Goal: Task Accomplishment & Management: Use online tool/utility

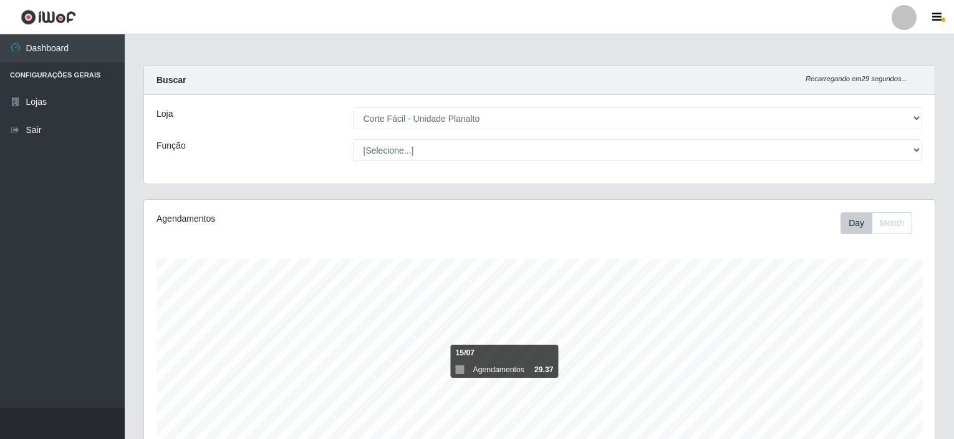
select select "202"
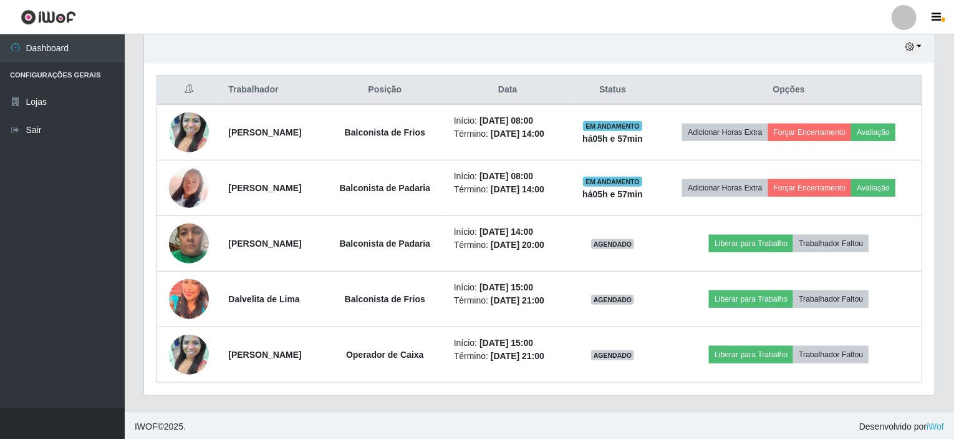
scroll to position [259, 791]
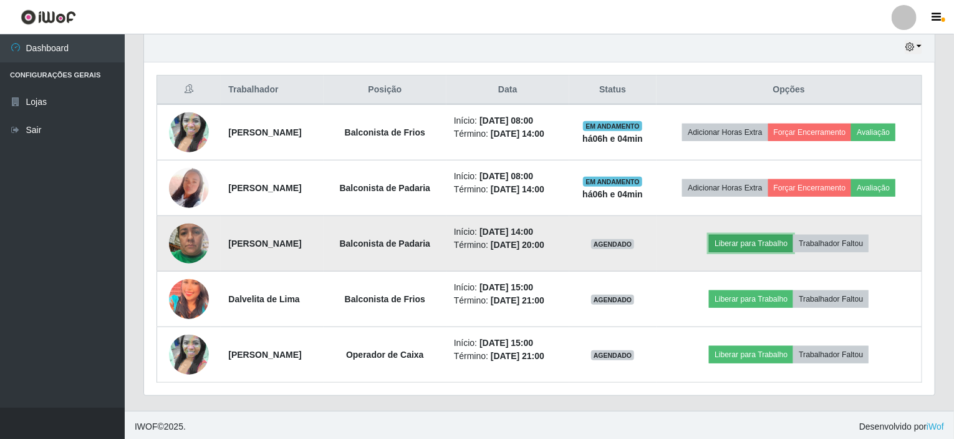
click at [746, 240] on button "Liberar para Trabalho" at bounding box center [751, 243] width 84 height 17
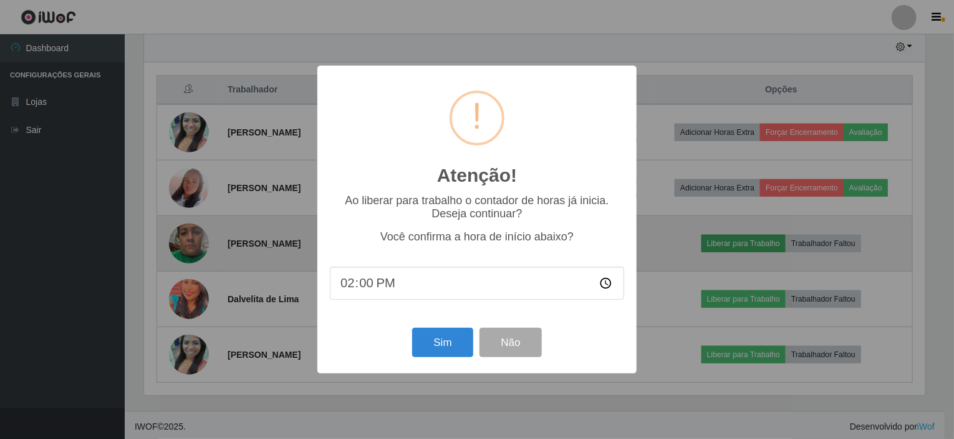
scroll to position [259, 786]
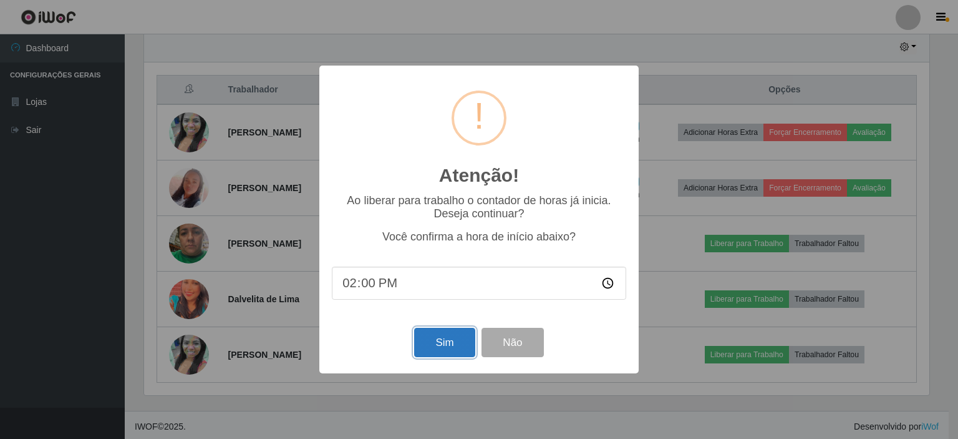
click at [439, 344] on button "Sim" at bounding box center [444, 342] width 61 height 29
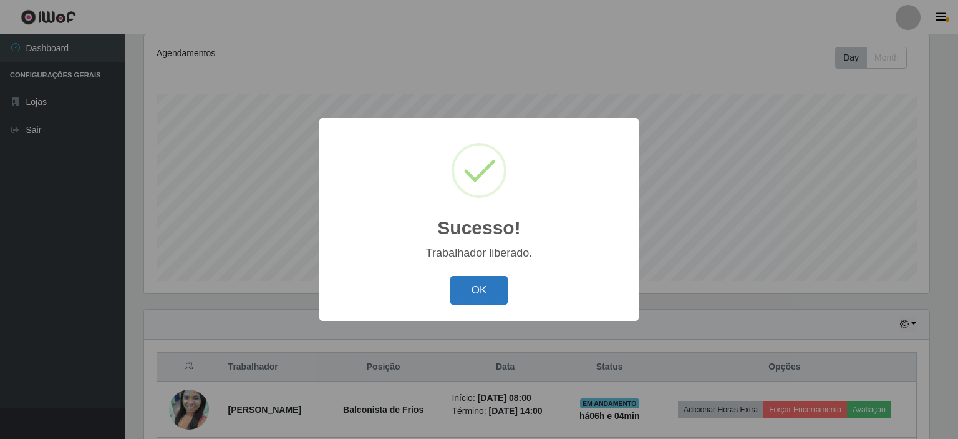
click at [496, 286] on button "OK" at bounding box center [479, 290] width 58 height 29
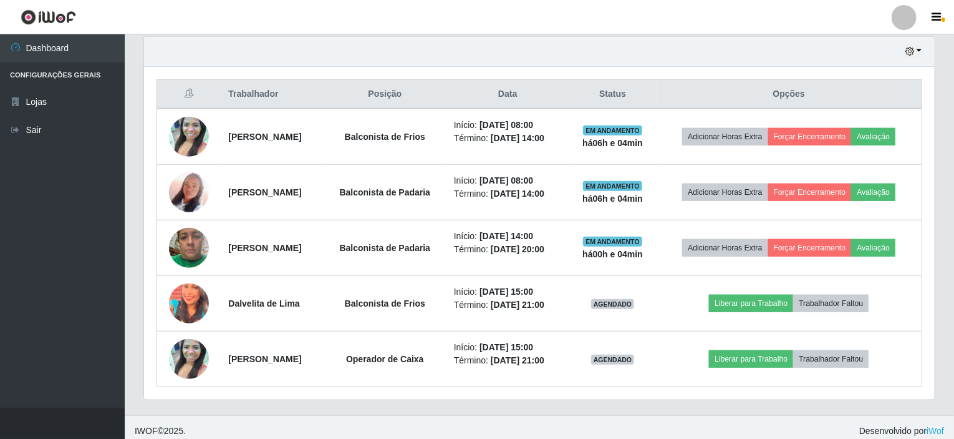
scroll to position [442, 0]
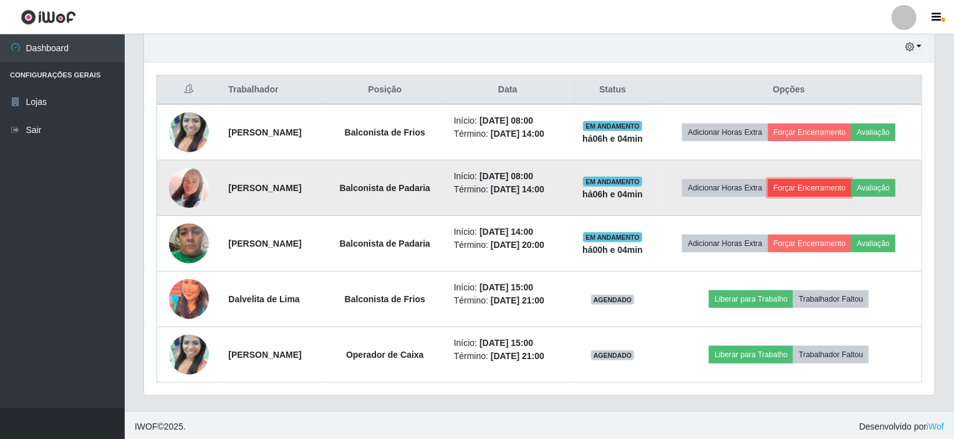
click at [827, 184] on button "Forçar Encerramento" at bounding box center [811, 187] width 84 height 17
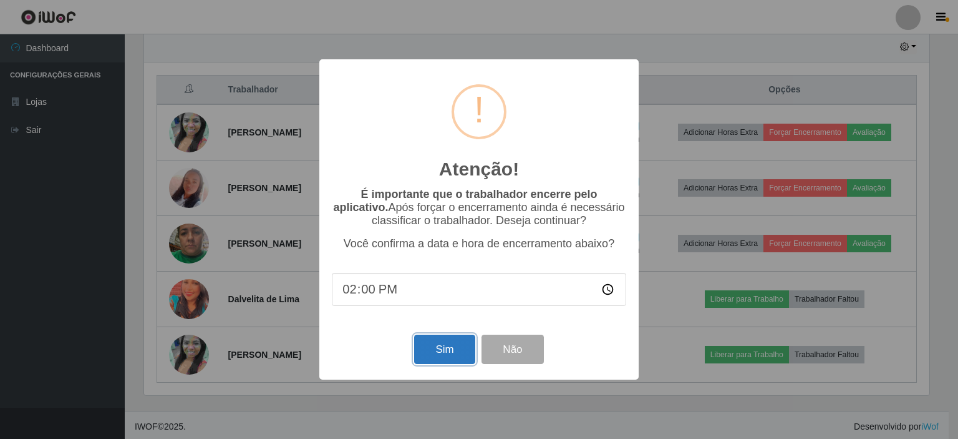
click at [430, 354] on button "Sim" at bounding box center [444, 348] width 61 height 29
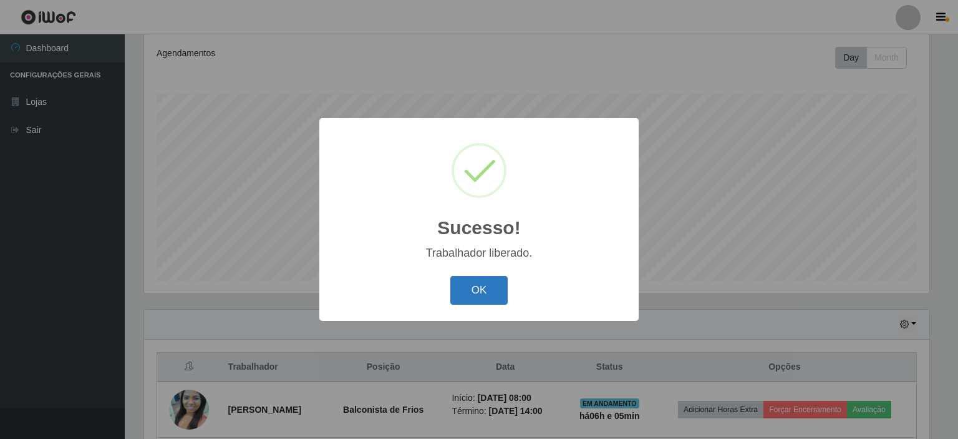
click at [466, 301] on button "OK" at bounding box center [479, 290] width 58 height 29
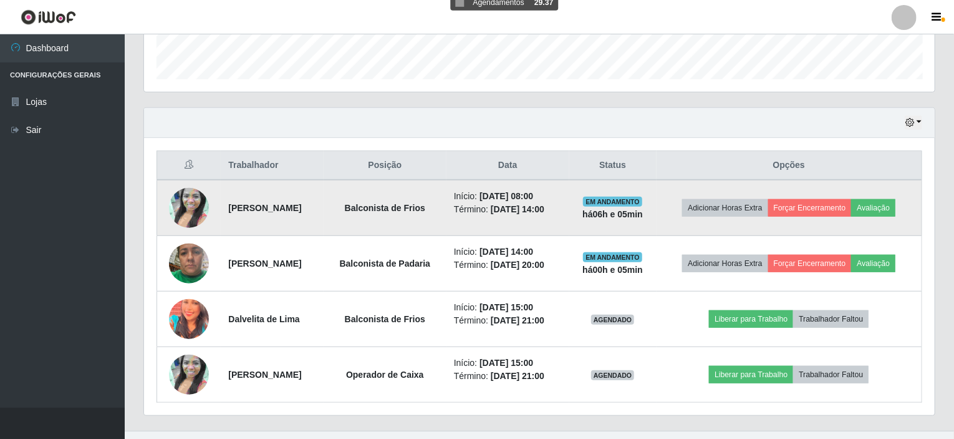
scroll to position [387, 0]
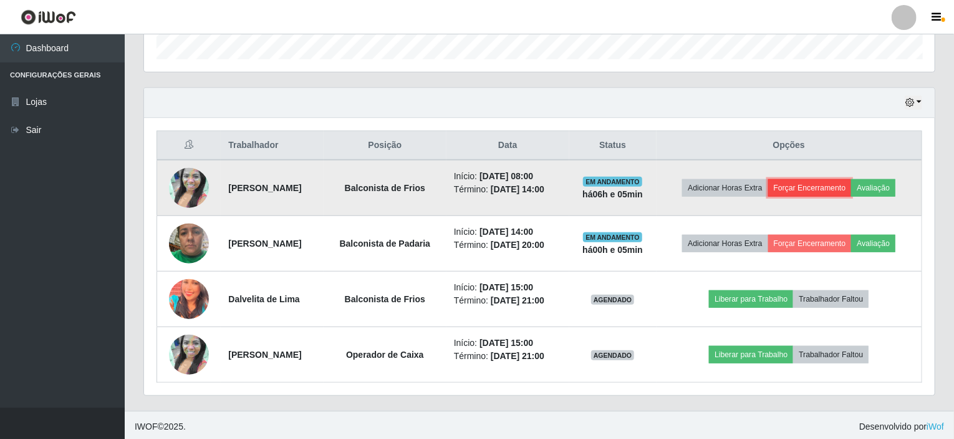
click at [802, 179] on button "Forçar Encerramento" at bounding box center [811, 187] width 84 height 17
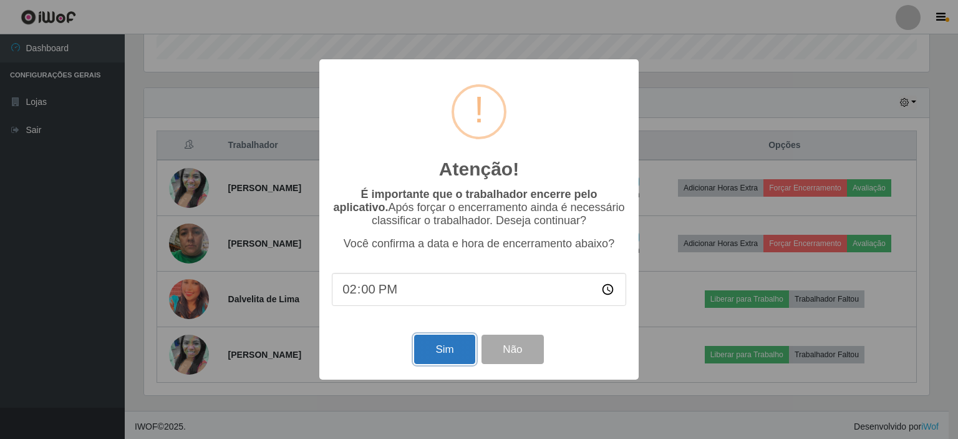
click at [459, 343] on button "Sim" at bounding box center [444, 348] width 61 height 29
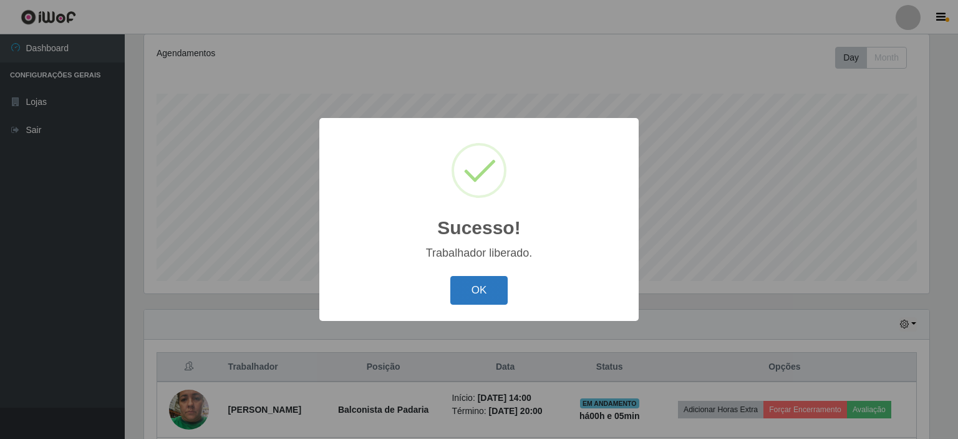
click at [475, 288] on button "OK" at bounding box center [479, 290] width 58 height 29
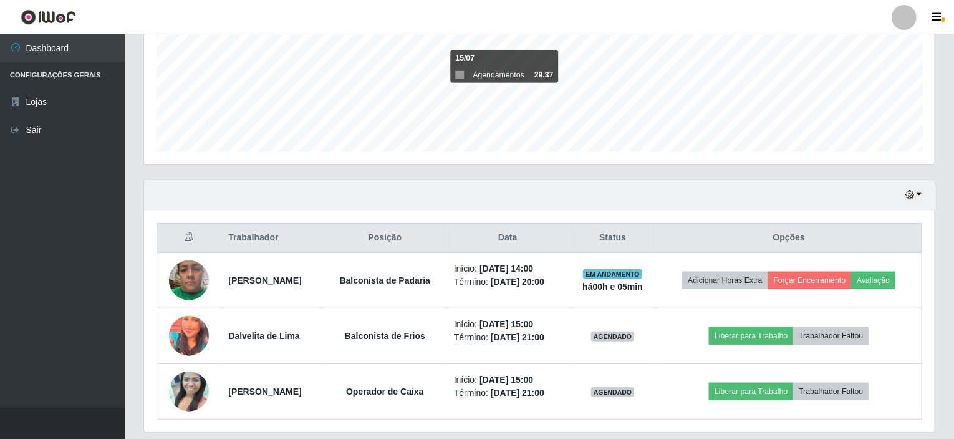
scroll to position [332, 0]
